Goal: Information Seeking & Learning: Learn about a topic

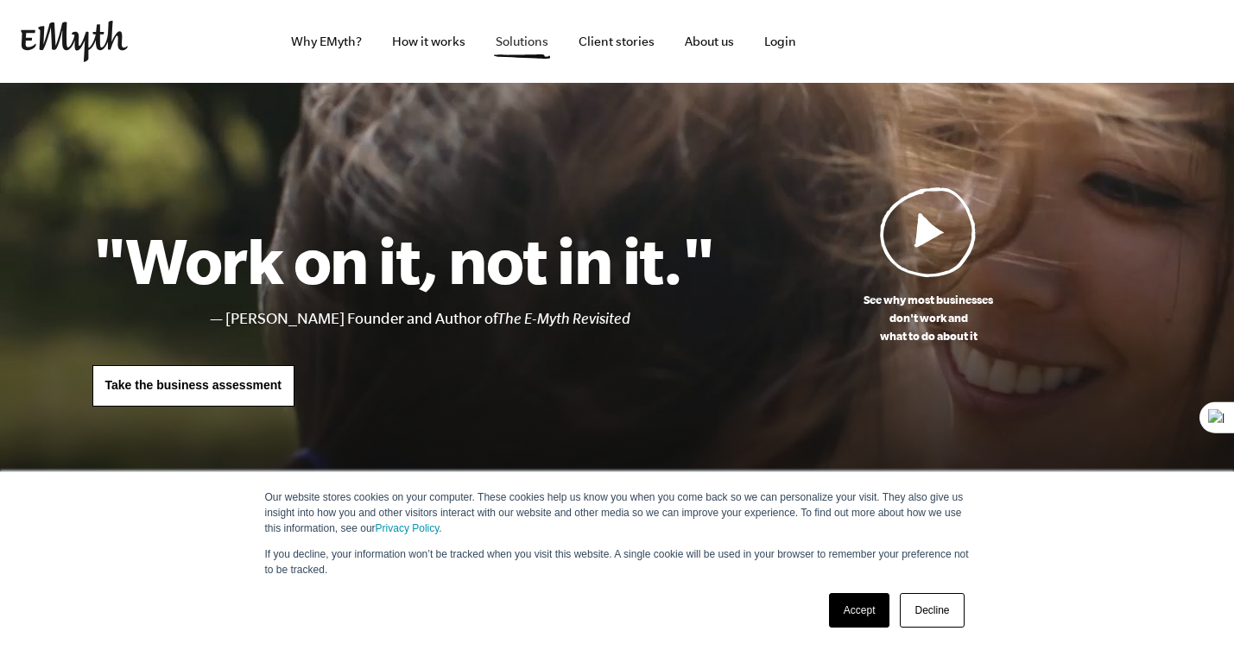
click at [512, 48] on link "Solutions" at bounding box center [522, 41] width 80 height 83
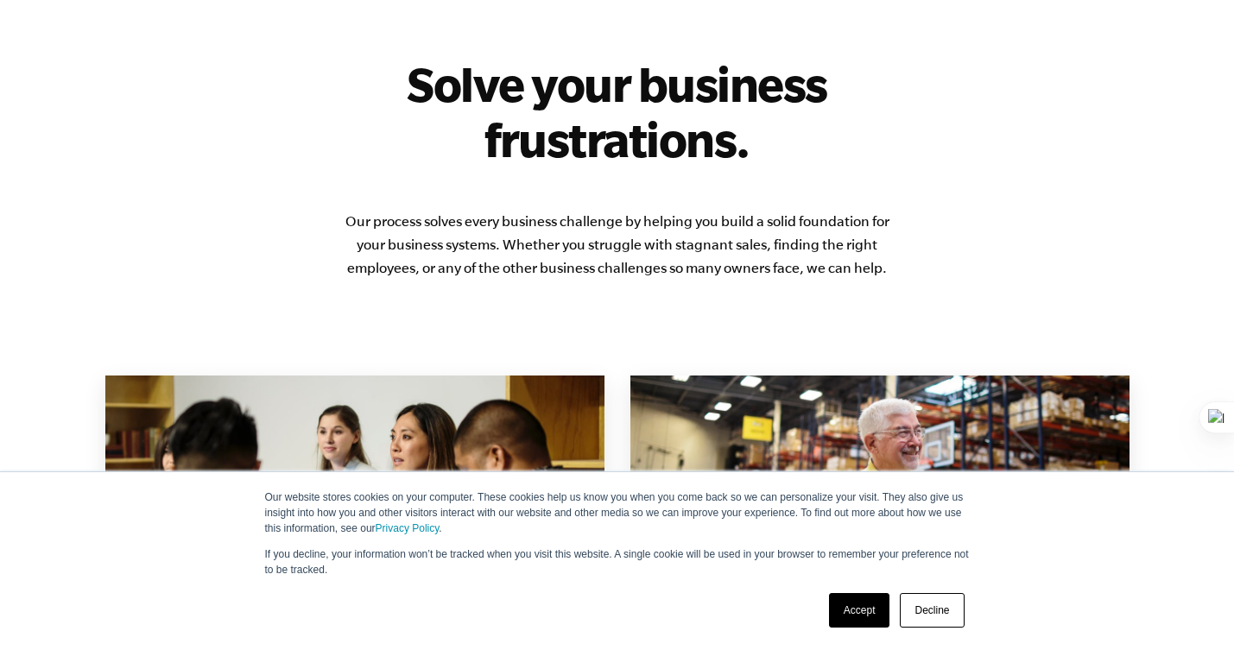
scroll to position [1048, 0]
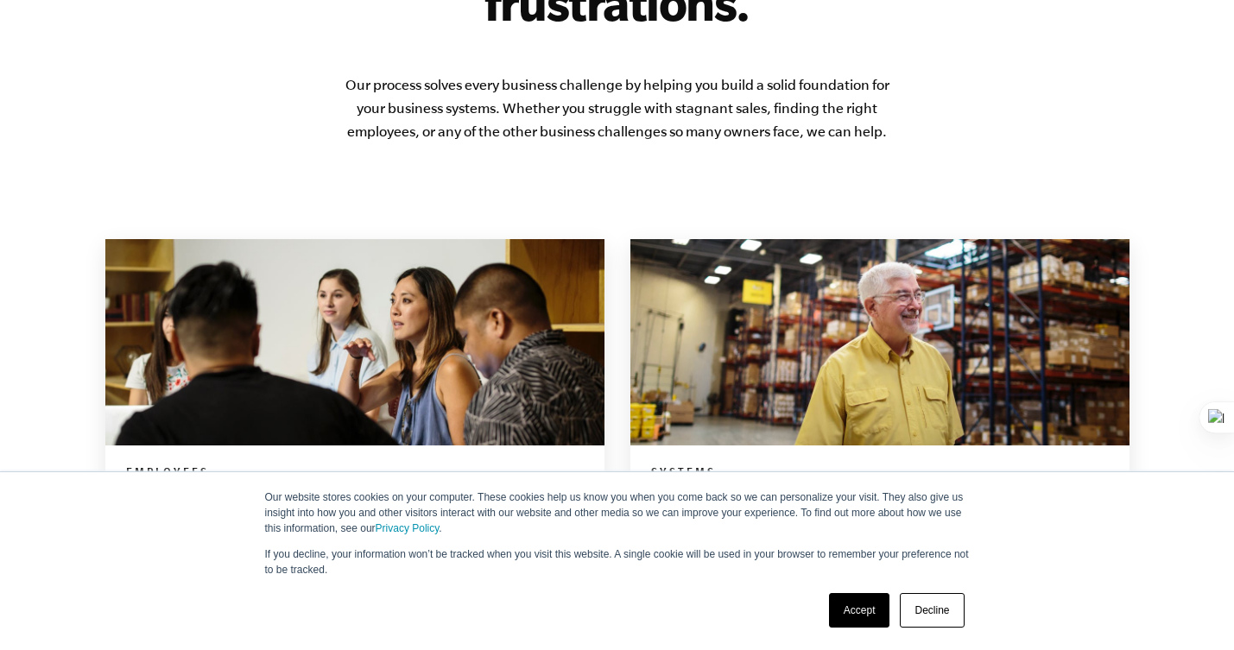
click at [940, 616] on link "Decline" at bounding box center [932, 610] width 64 height 35
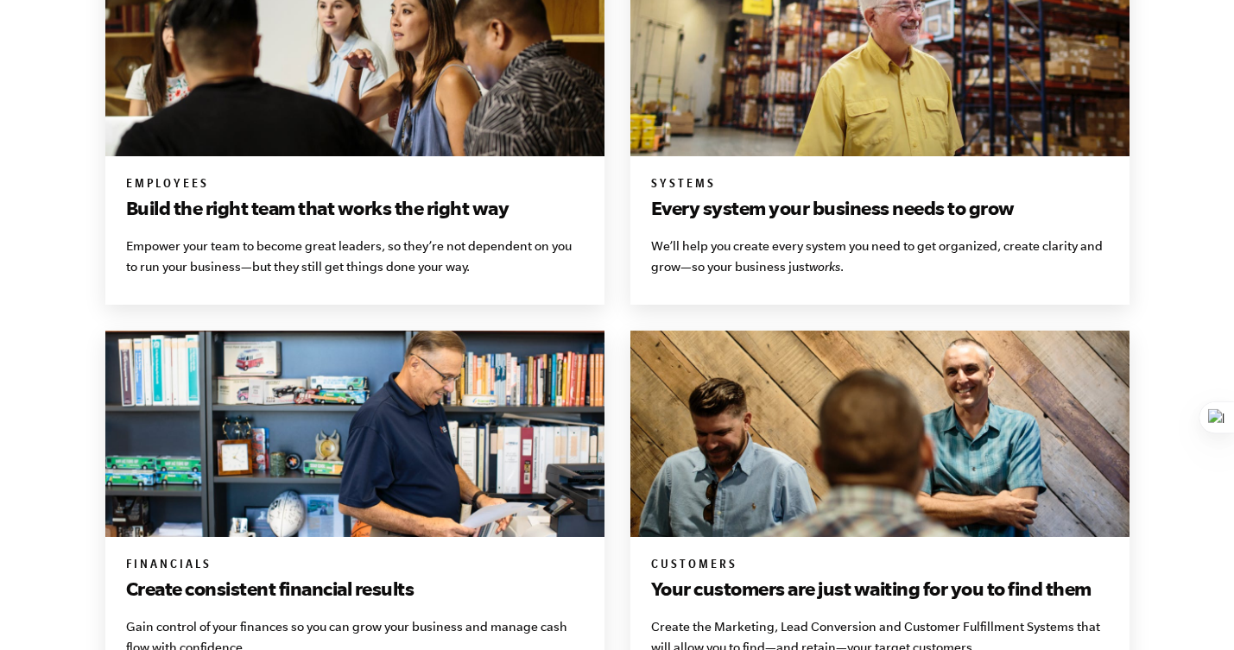
scroll to position [1334, 0]
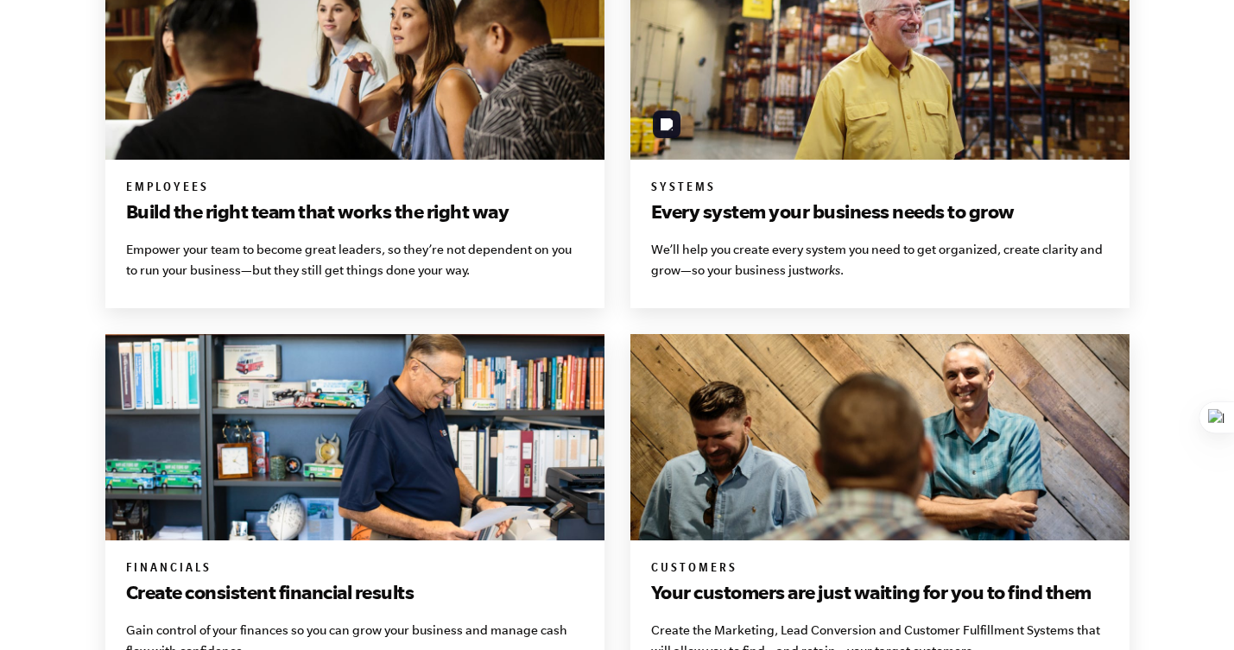
click at [801, 88] on img at bounding box center [879, 56] width 499 height 206
click at [826, 217] on h3 "Every system your business needs to grow" at bounding box center [880, 212] width 458 height 28
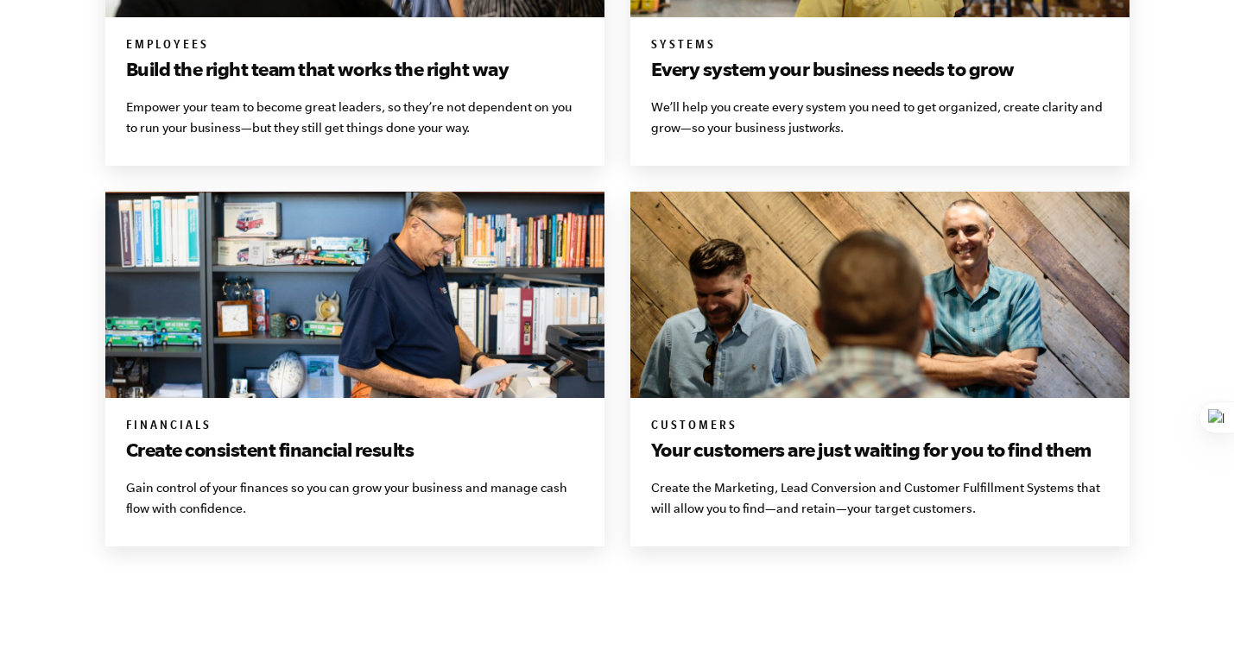
scroll to position [1506, 0]
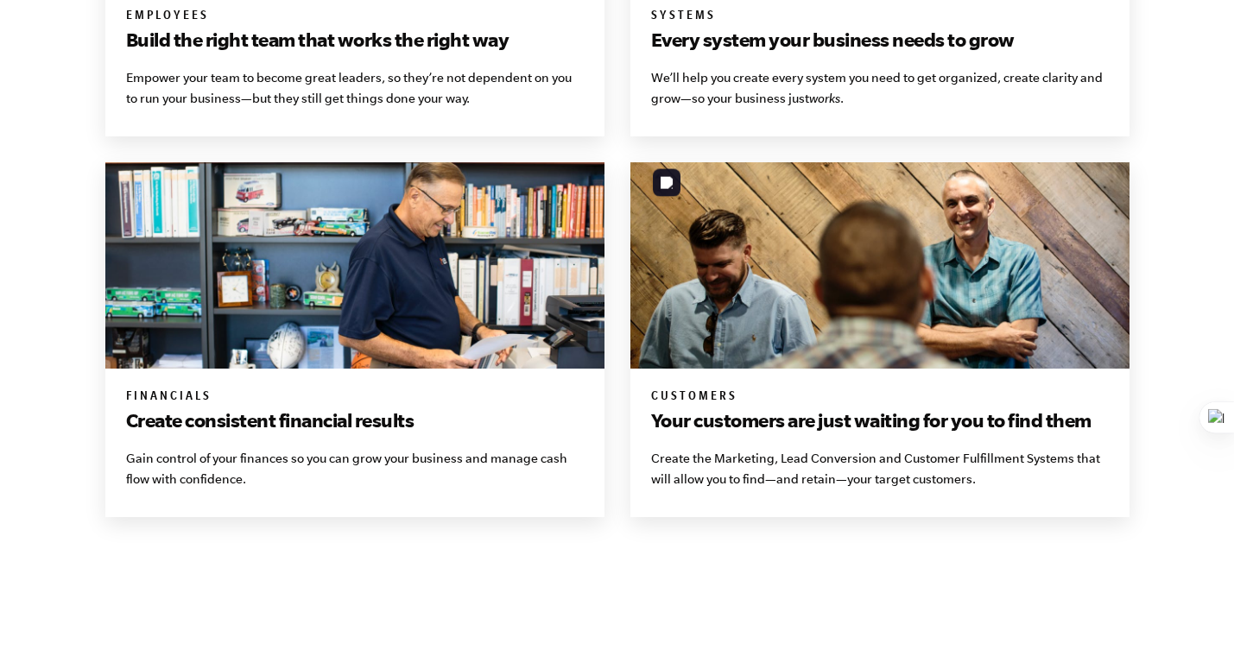
click at [767, 249] on img at bounding box center [879, 265] width 499 height 206
click at [842, 332] on img at bounding box center [879, 265] width 499 height 206
click at [864, 448] on p "Create the Marketing, Lead Conversion and Customer Fulfillment Systems that wil…" at bounding box center [880, 468] width 458 height 41
click at [403, 369] on div "Financials Create consistent financial results Gain control of your finances so…" at bounding box center [354, 443] width 499 height 149
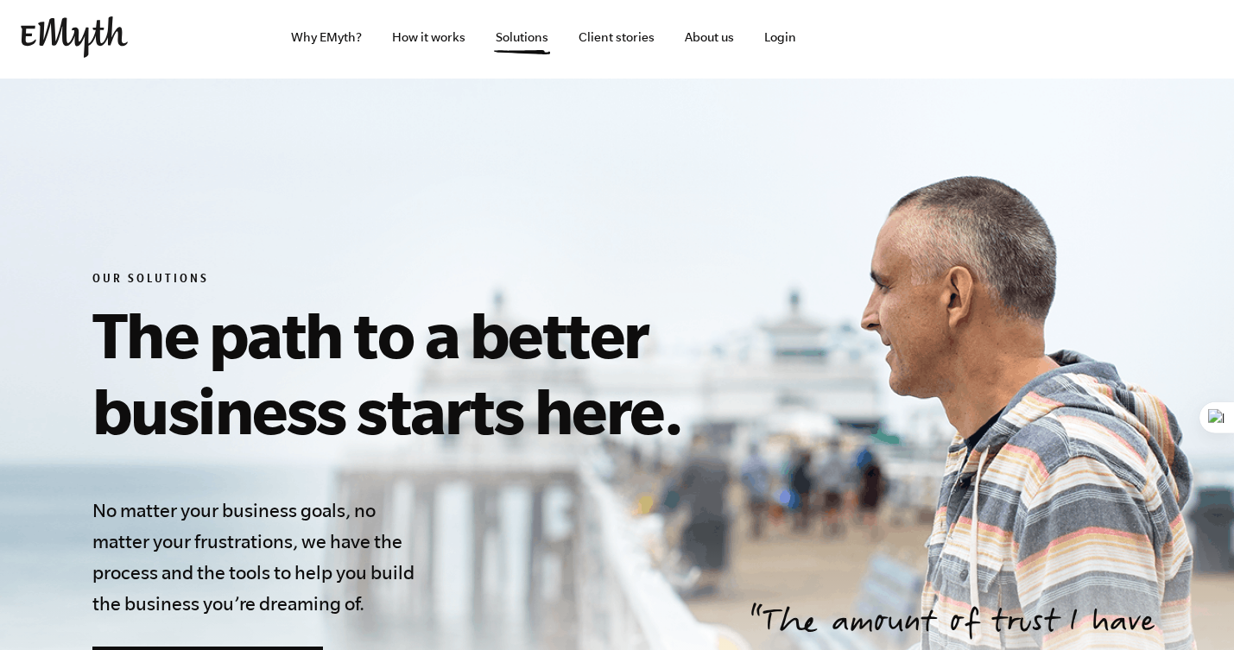
scroll to position [0, 0]
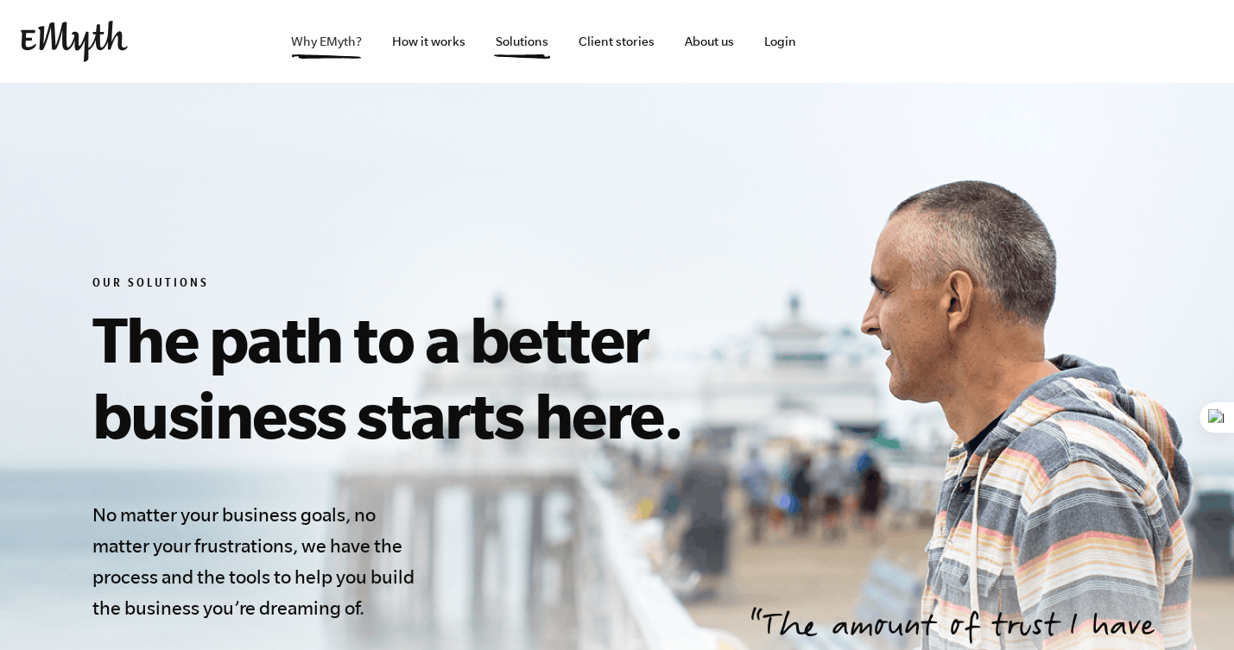
click at [350, 41] on link "Why EMyth?" at bounding box center [326, 41] width 98 height 83
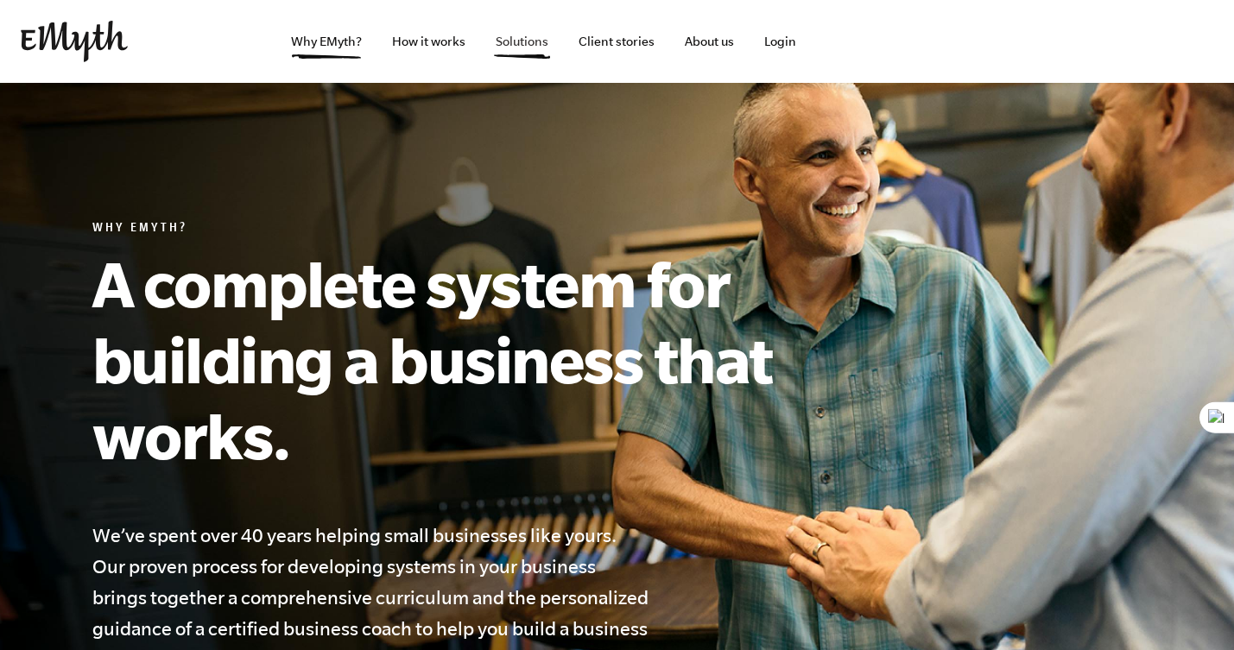
click at [521, 47] on link "Solutions" at bounding box center [522, 41] width 80 height 83
